Goal: Navigation & Orientation: Find specific page/section

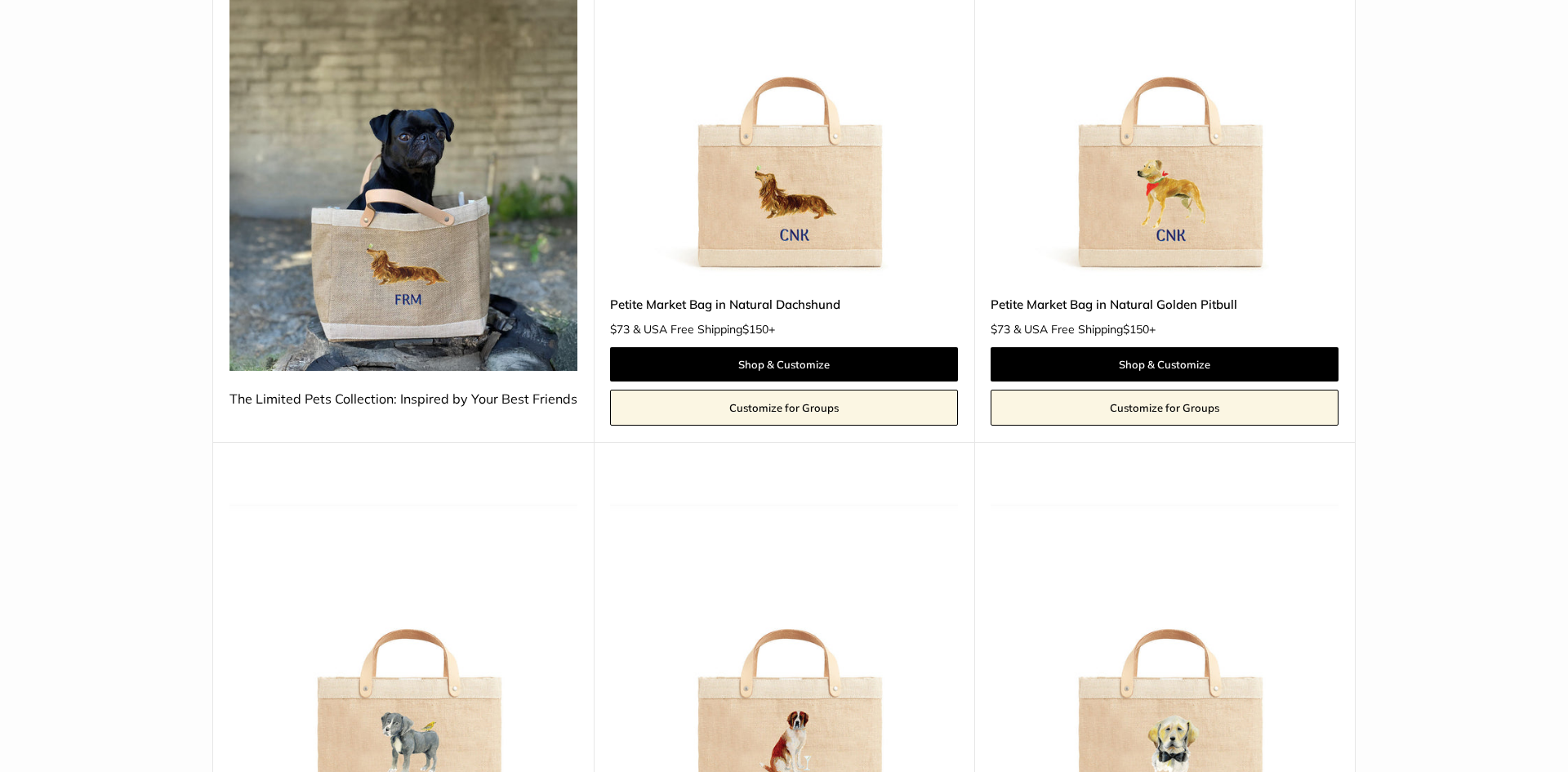
drag, startPoint x: 1567, startPoint y: 221, endPoint x: 1567, endPoint y: 330, distance: 109.0
click at [1554, 330] on html "Add $150 for [GEOGRAPHIC_DATA] FREE SHIPPING! Help Center Text Us Email Us *** …" at bounding box center [784, 386] width 1568 height 772
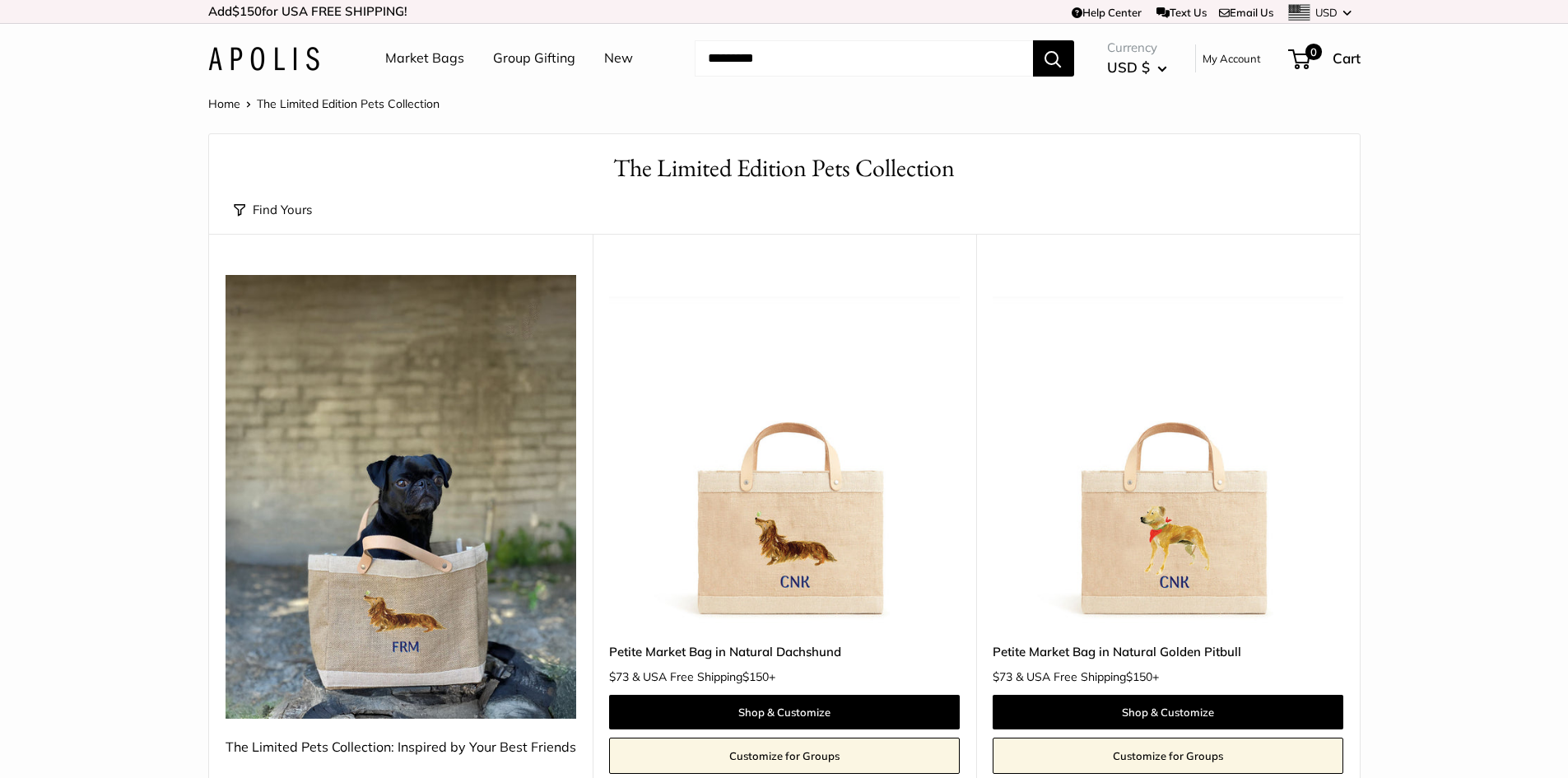
click at [442, 58] on link "Market Bags" at bounding box center [425, 58] width 79 height 24
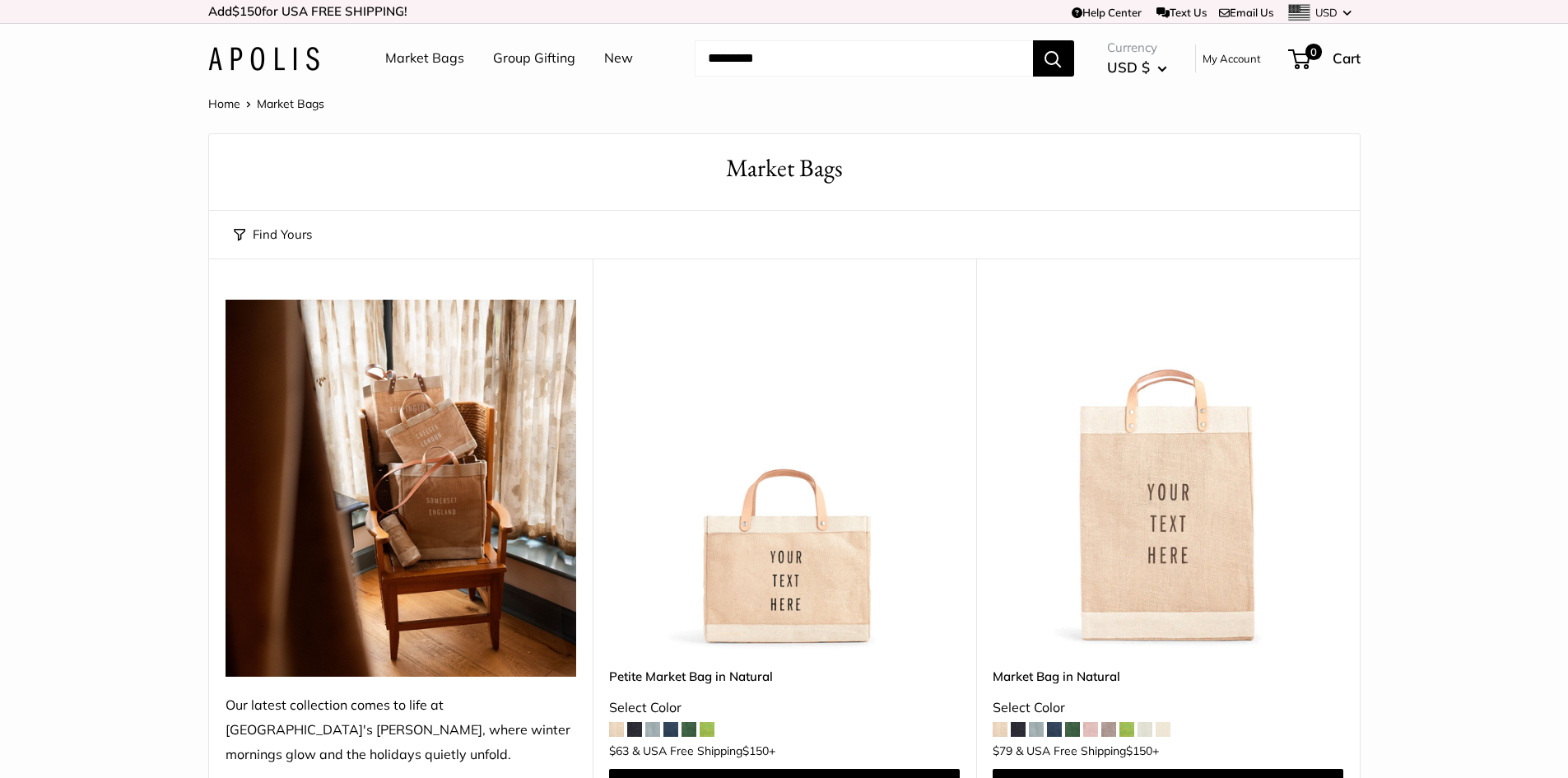
scroll to position [11, 0]
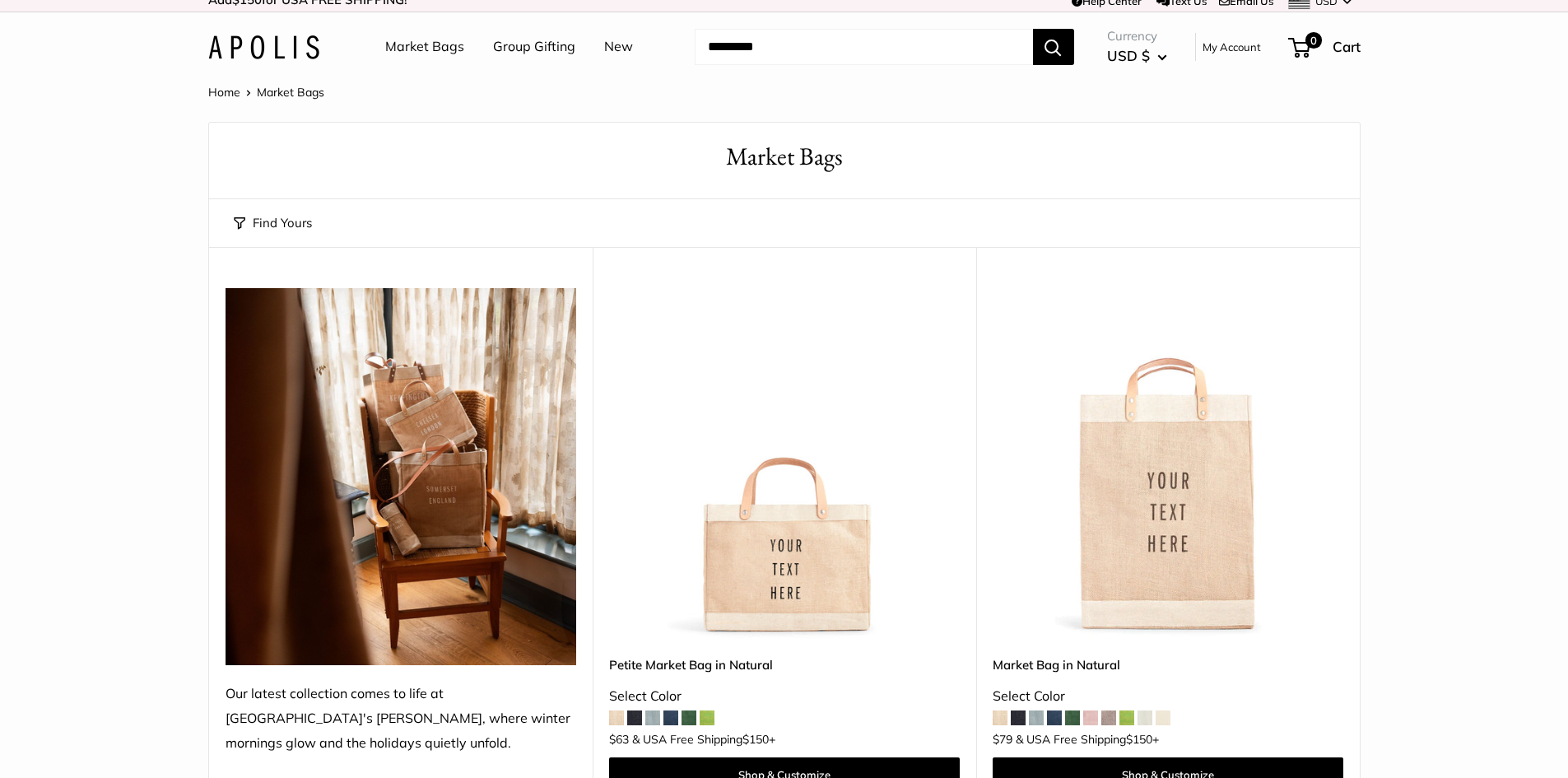
click at [536, 46] on link "Group Gifting" at bounding box center [534, 47] width 82 height 24
click at [616, 49] on link "New" at bounding box center [618, 47] width 29 height 24
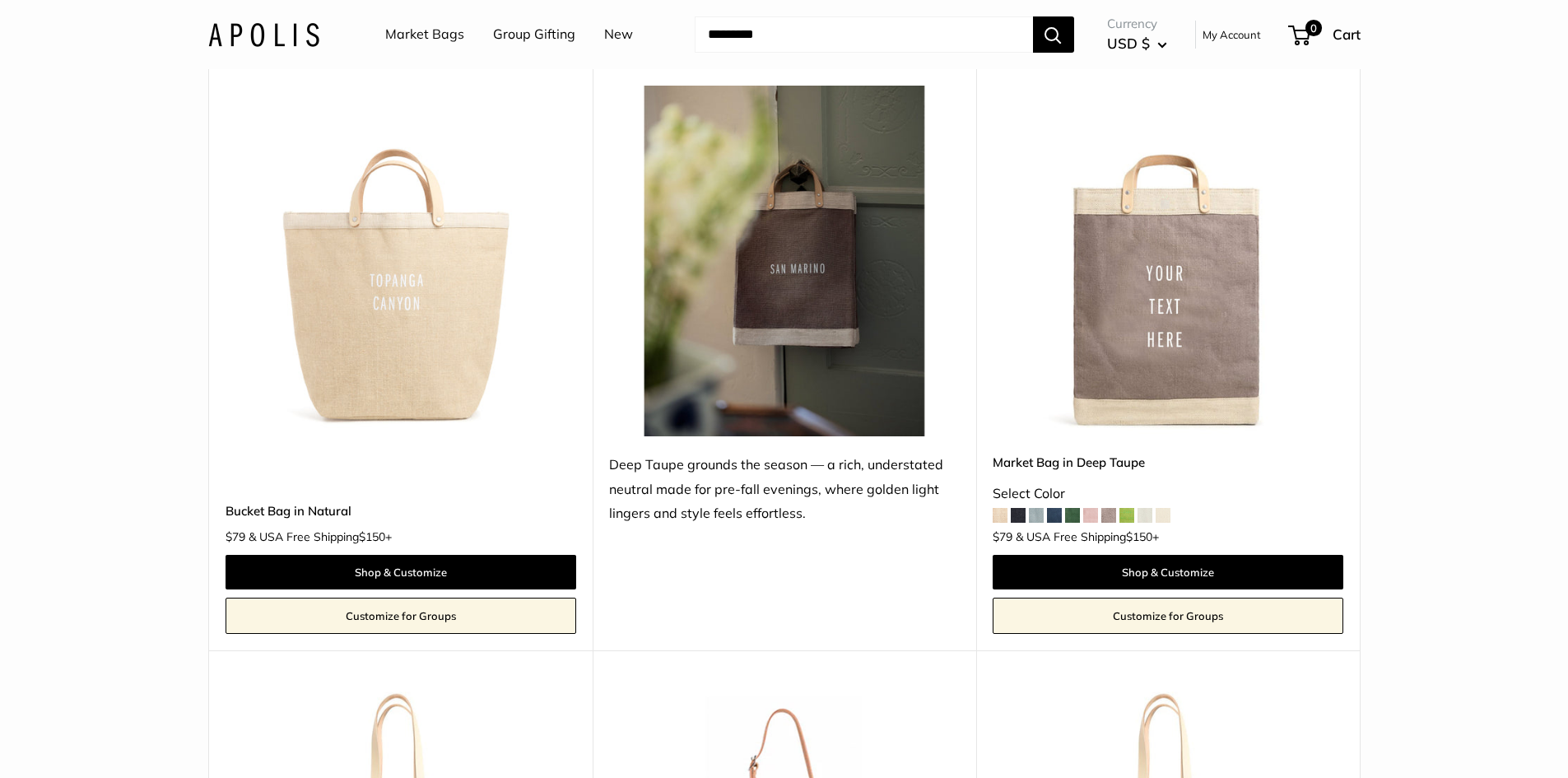
scroll to position [2424, 0]
